Goal: Unclear

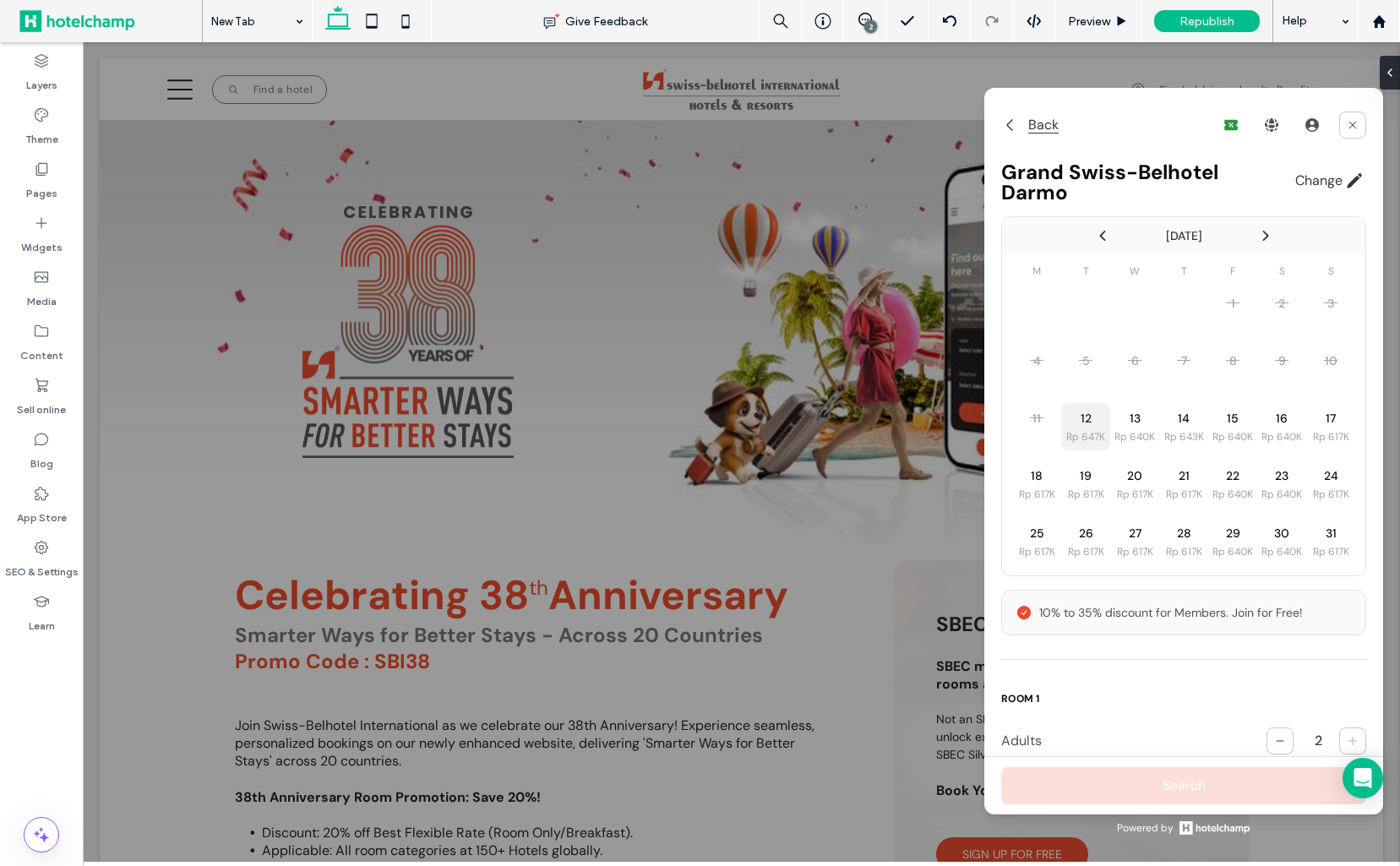
click at [1027, 128] on span "Back" at bounding box center [1040, 124] width 37 height 20
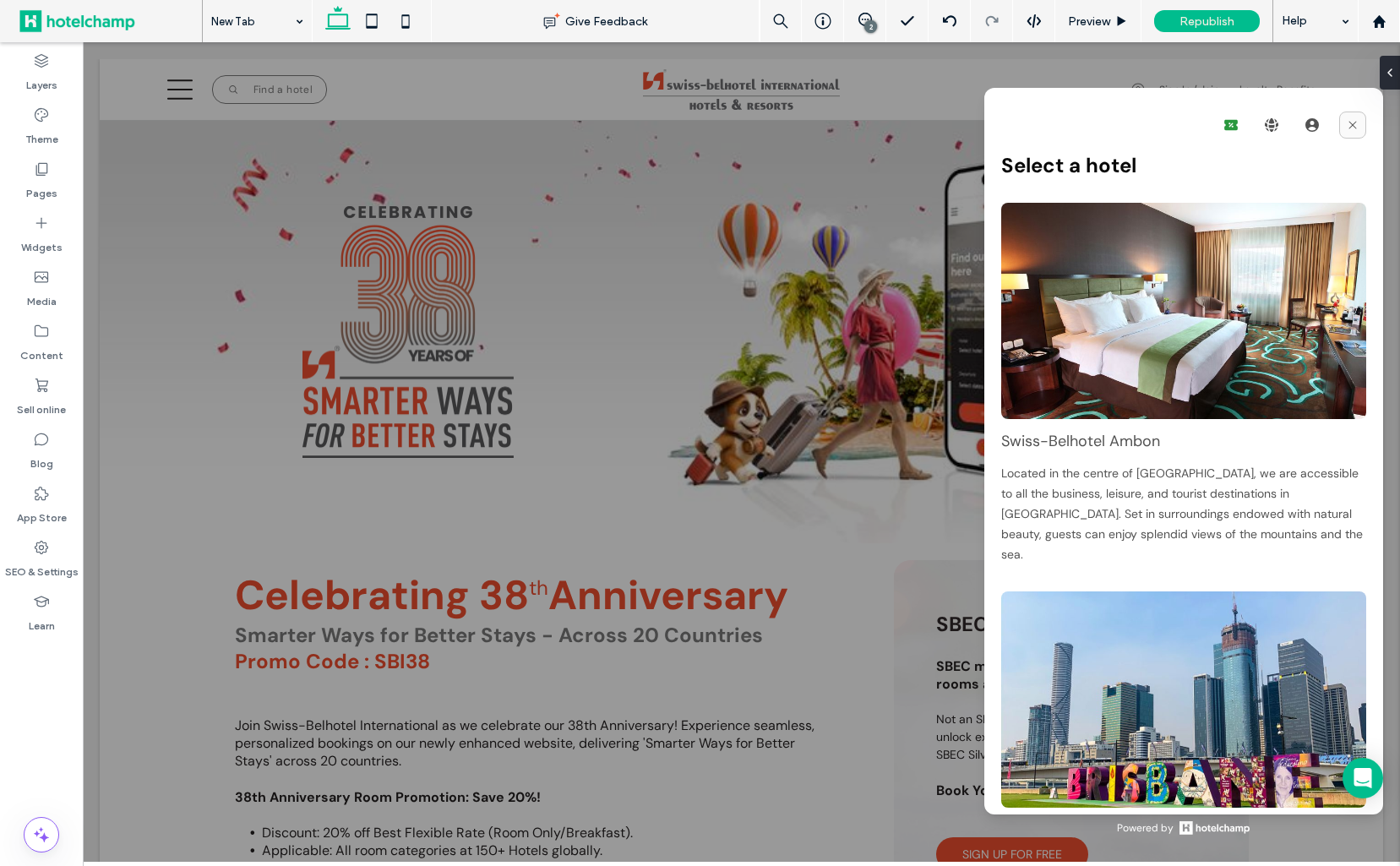
click at [1350, 119] on icon at bounding box center [1353, 125] width 14 height 14
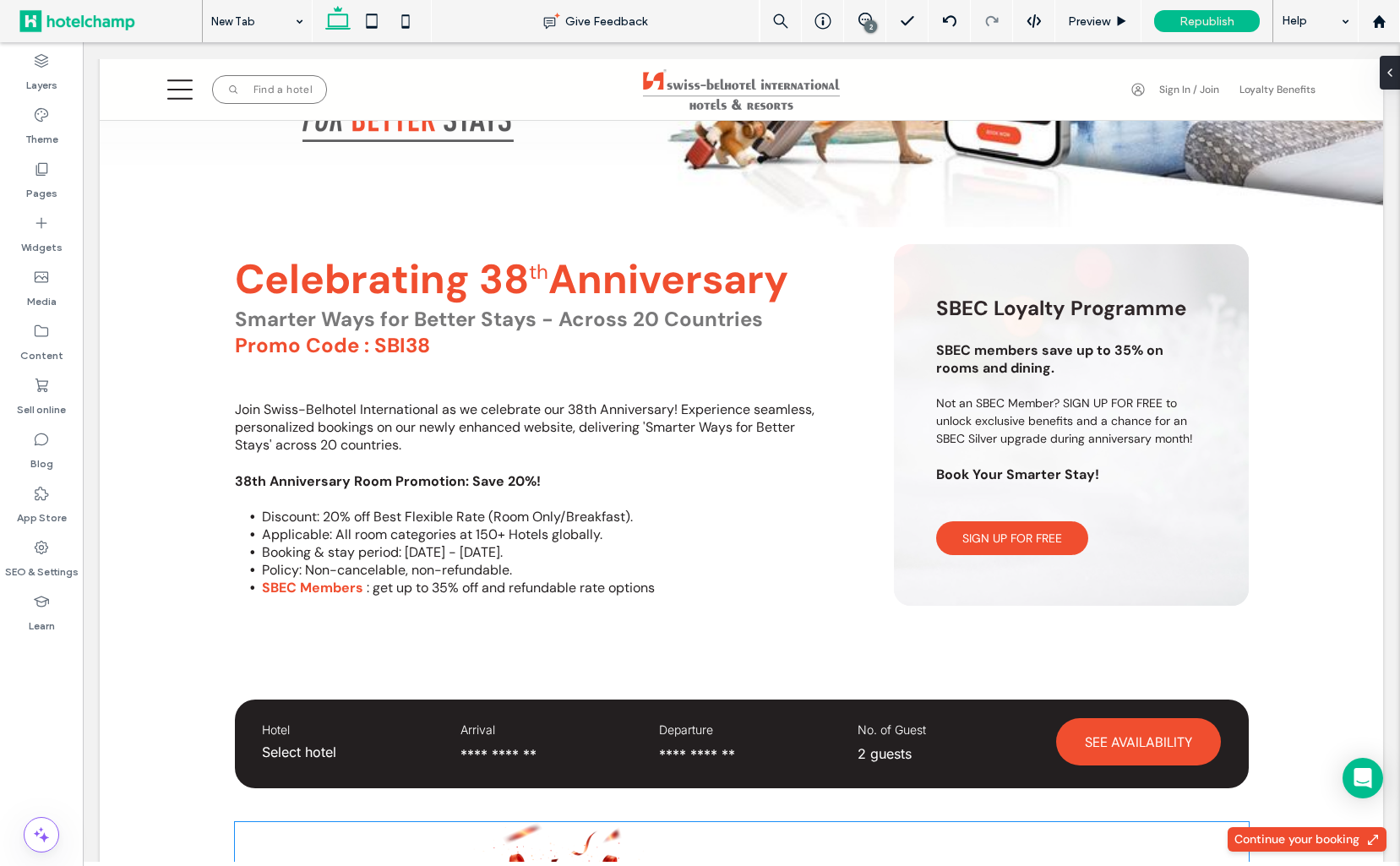
scroll to position [651, 0]
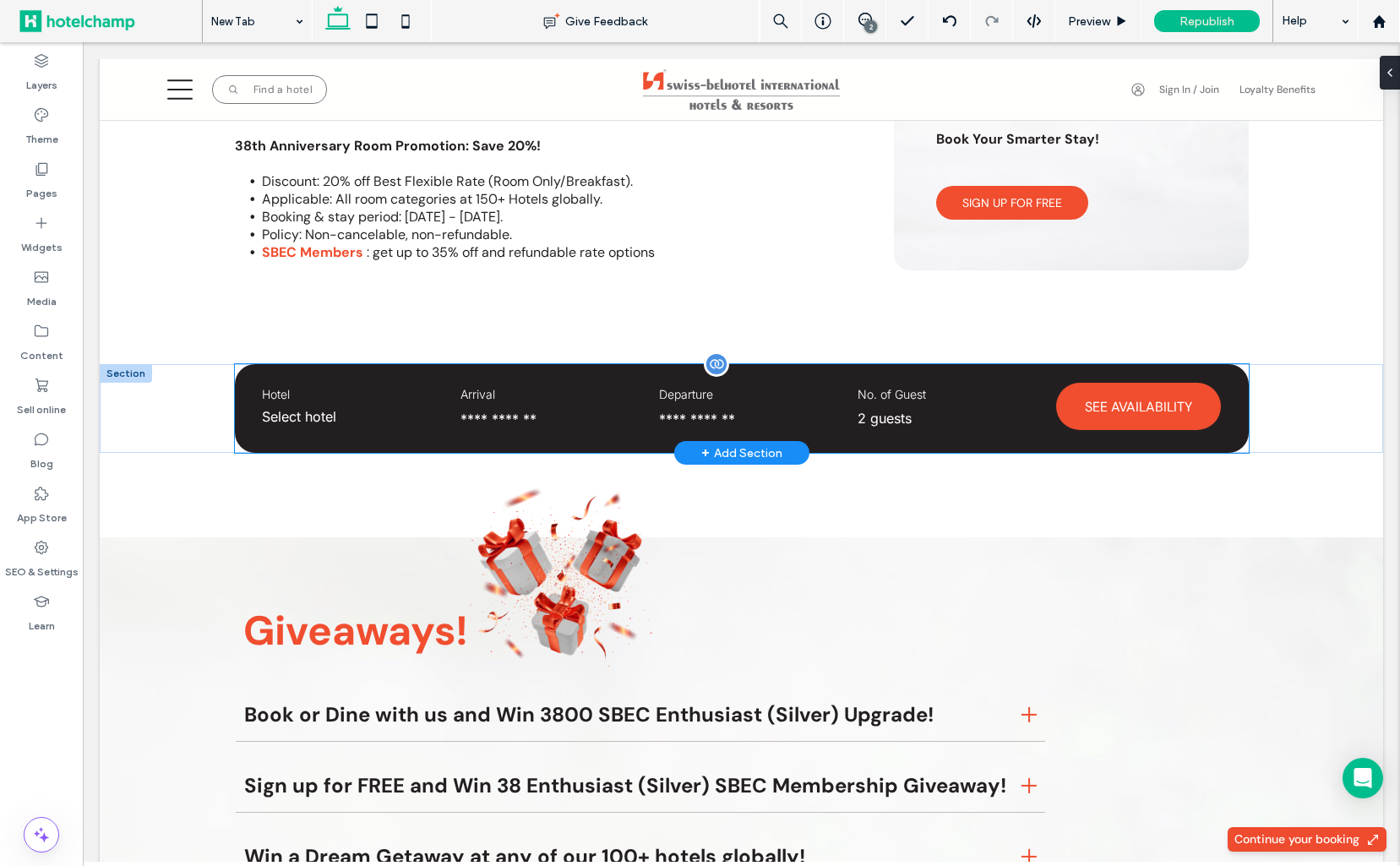
click at [673, 436] on div "Departure" at bounding box center [741, 407] width 199 height 76
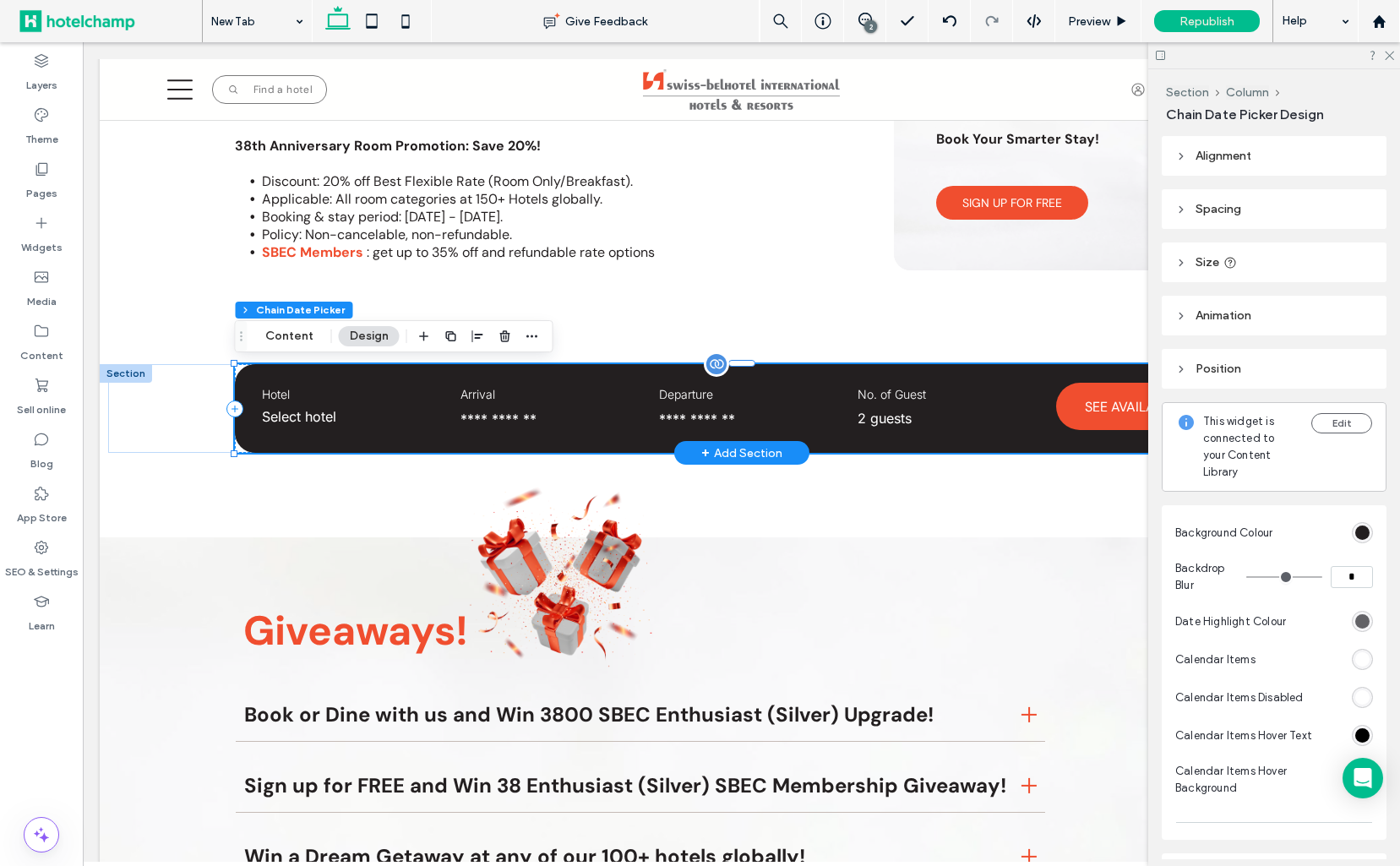
click at [631, 419] on div "Arrival" at bounding box center [543, 407] width 199 height 76
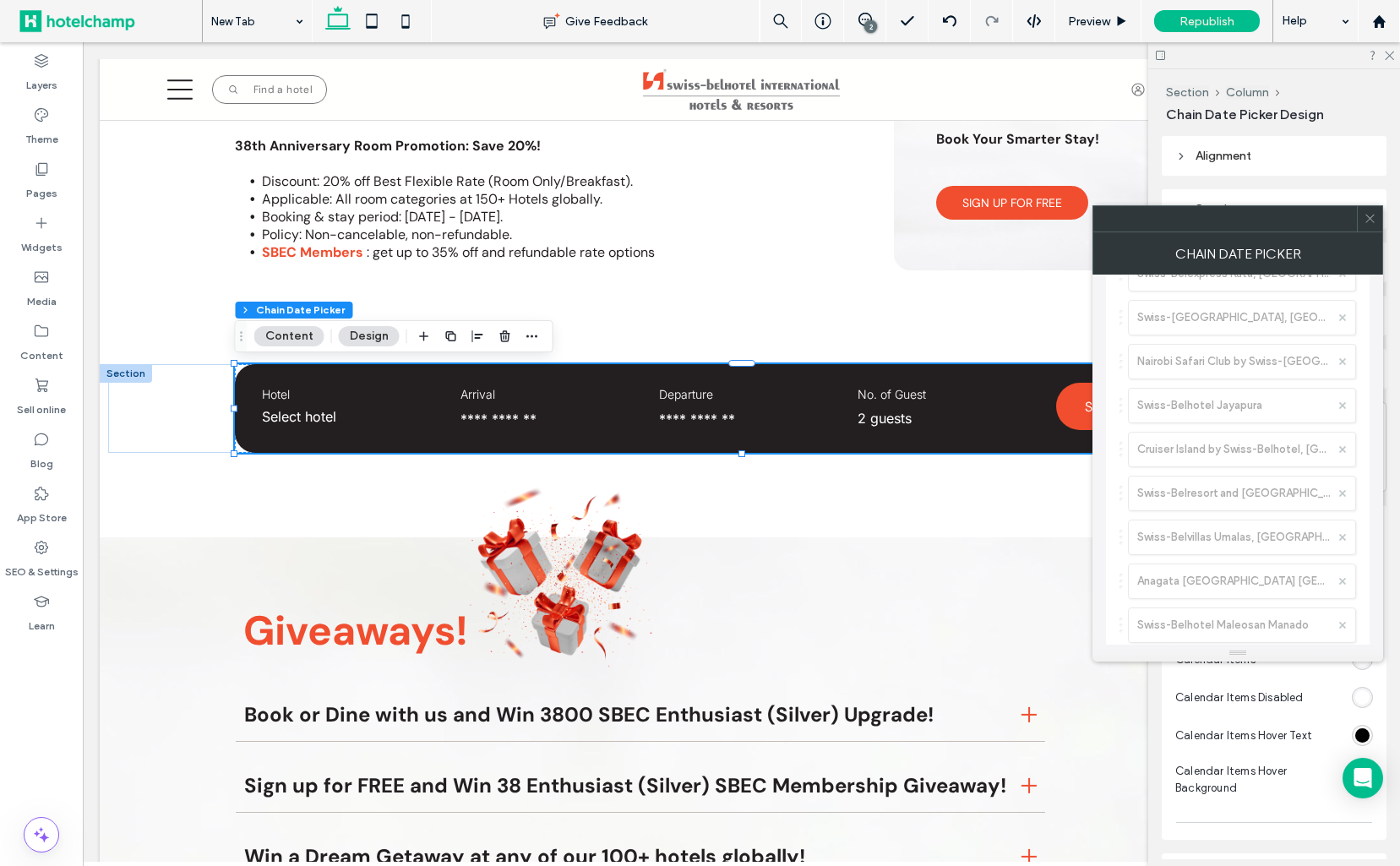
scroll to position [5077, 0]
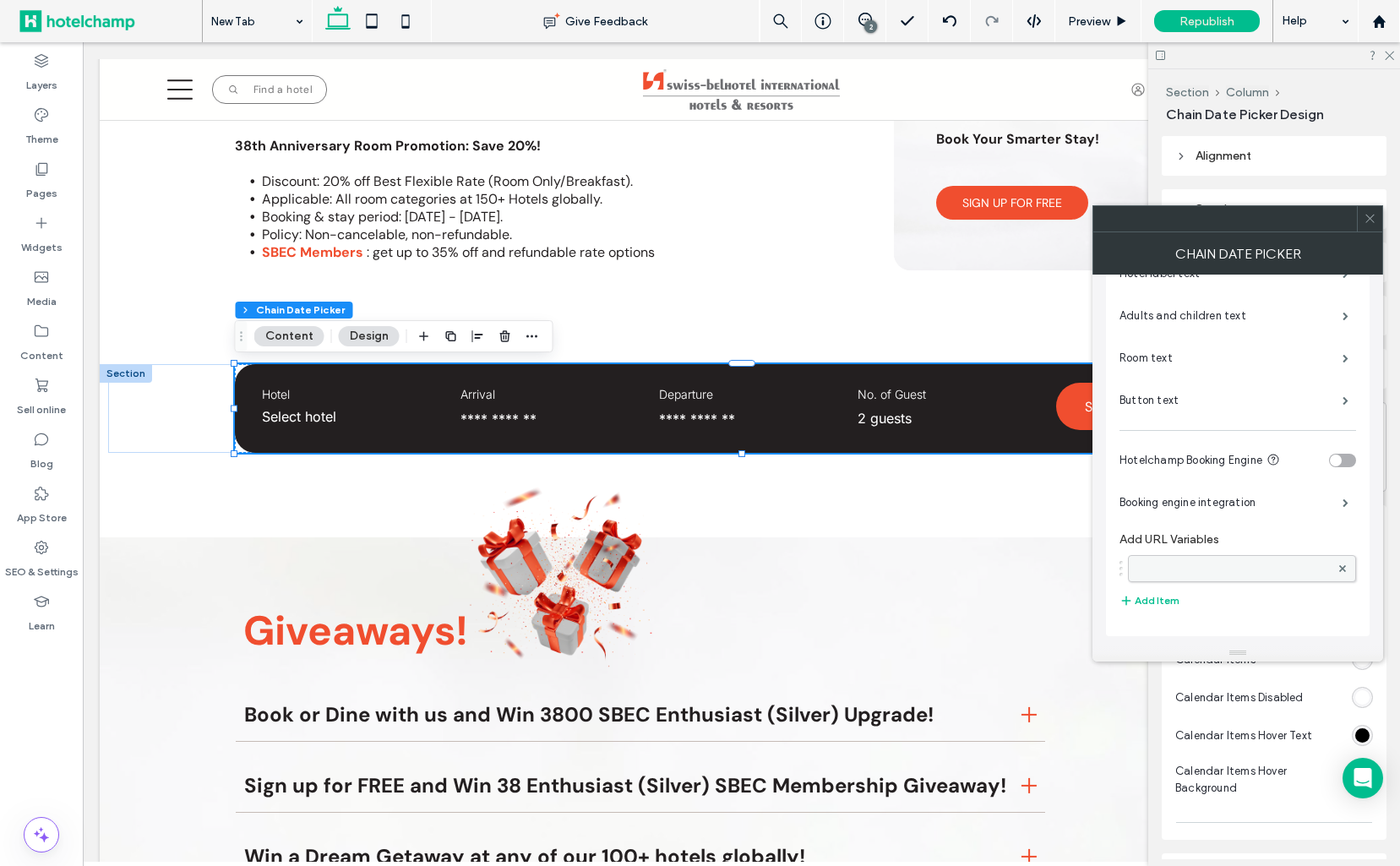
click at [1189, 556] on div at bounding box center [1242, 568] width 229 height 27
click at [1201, 576] on div at bounding box center [1242, 568] width 229 height 27
click at [1246, 567] on label at bounding box center [1234, 569] width 193 height 17
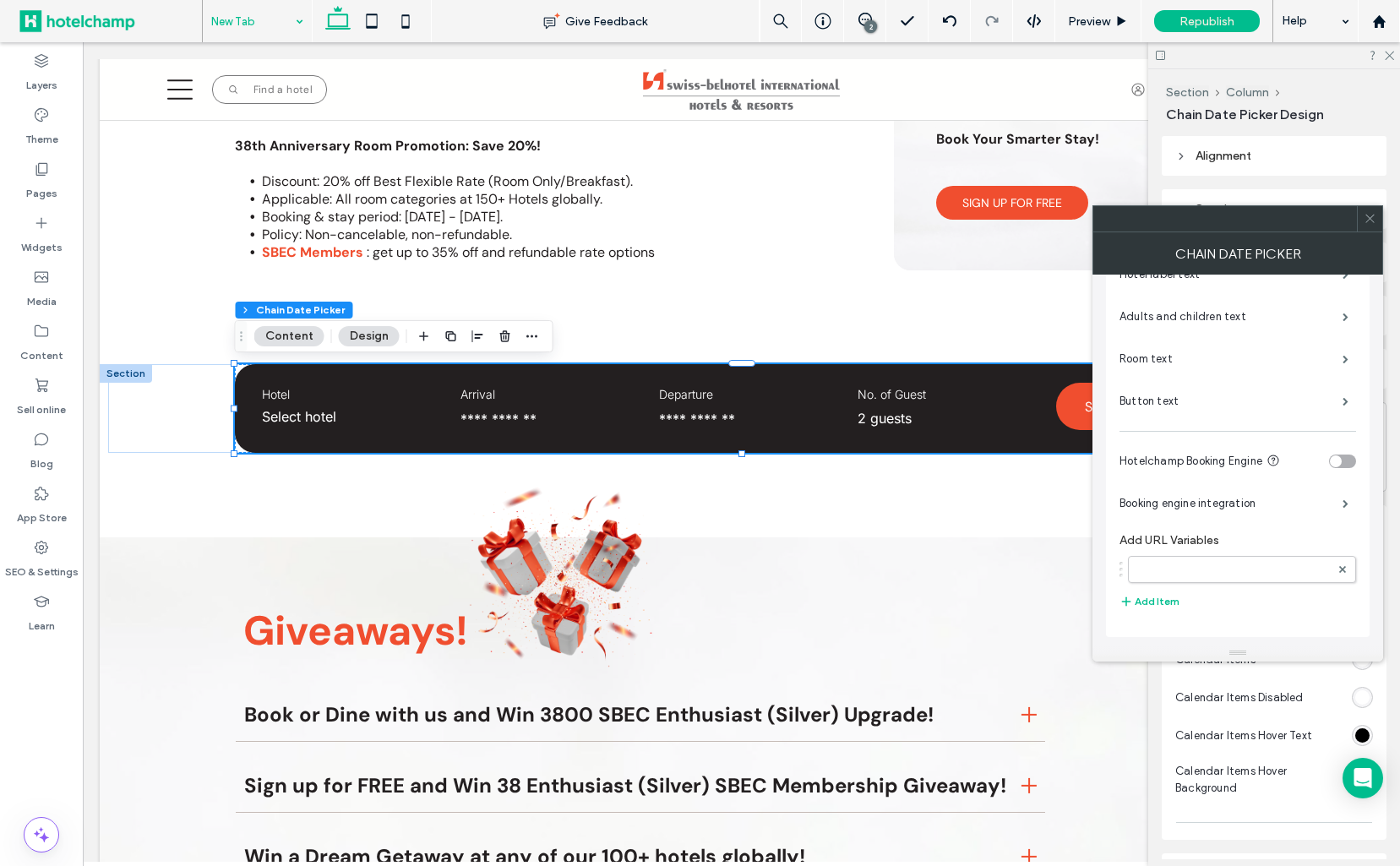
click at [1247, 539] on label "Add URL Variables" at bounding box center [1237, 536] width 236 height 23
click at [1286, 567] on label at bounding box center [1234, 569] width 193 height 17
click at [1285, 567] on label at bounding box center [1234, 569] width 193 height 17
